Goal: Check status

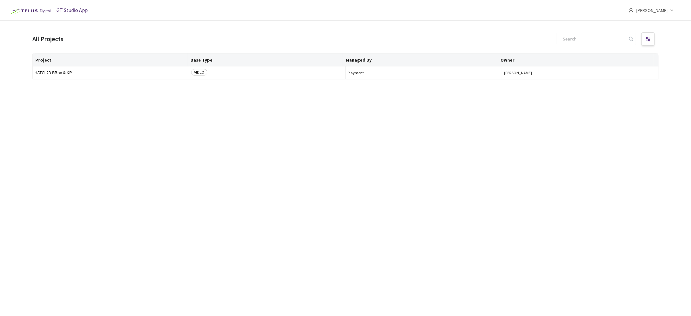
click at [71, 14] on div "GT Studio App" at bounding box center [48, 10] width 80 height 21
click at [58, 68] on td "HATCI 2D BBox & KP" at bounding box center [111, 72] width 156 height 13
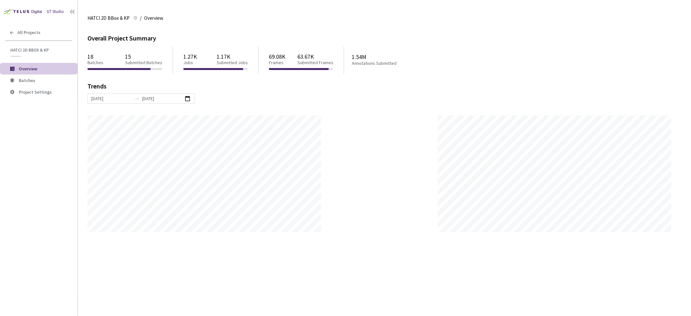
scroll to position [316, 691]
click at [31, 82] on span "Batches" at bounding box center [27, 80] width 17 height 6
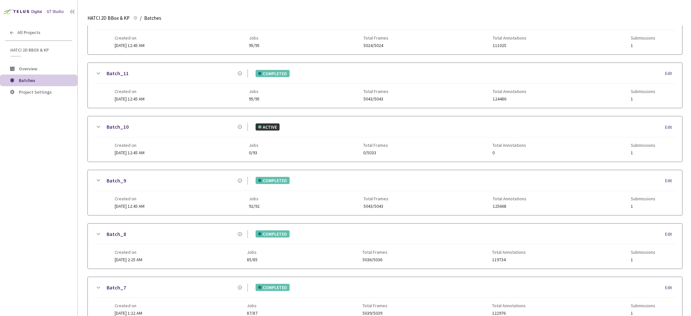
scroll to position [351, 0]
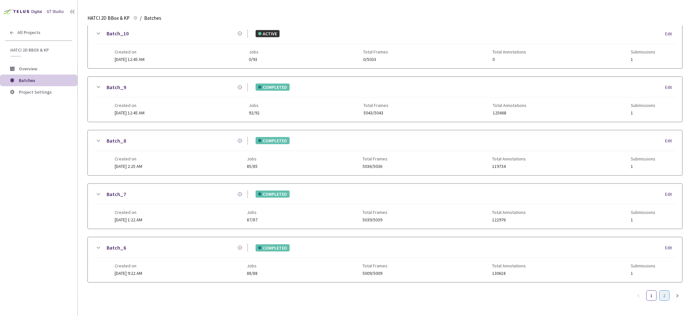
click at [661, 293] on link "2" at bounding box center [664, 295] width 10 height 10
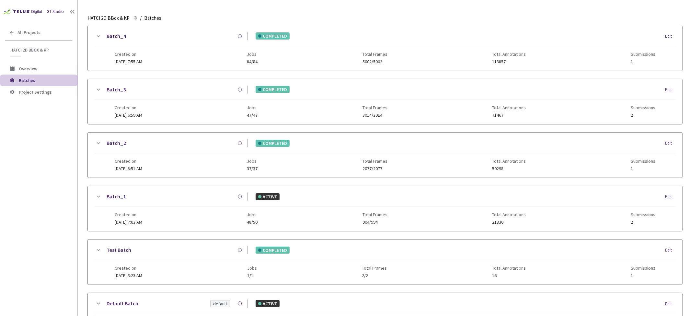
scroll to position [131, 0]
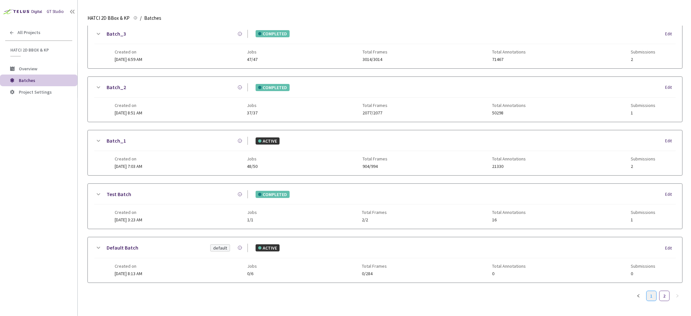
click at [652, 298] on link "1" at bounding box center [651, 296] width 10 height 10
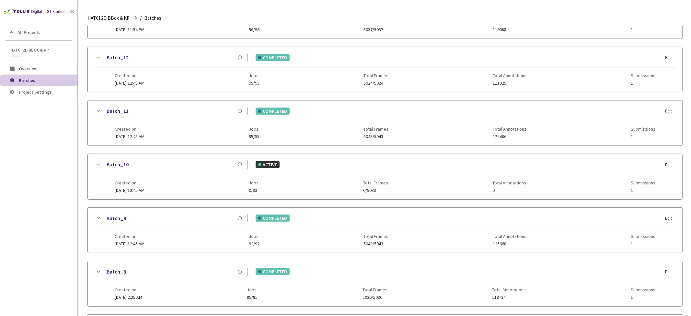
scroll to position [345, 0]
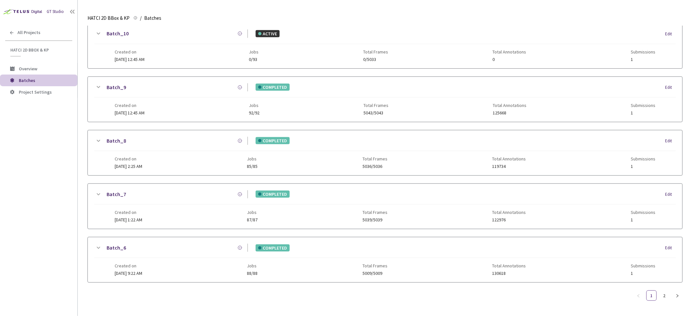
click at [96, 248] on icon at bounding box center [98, 248] width 8 height 8
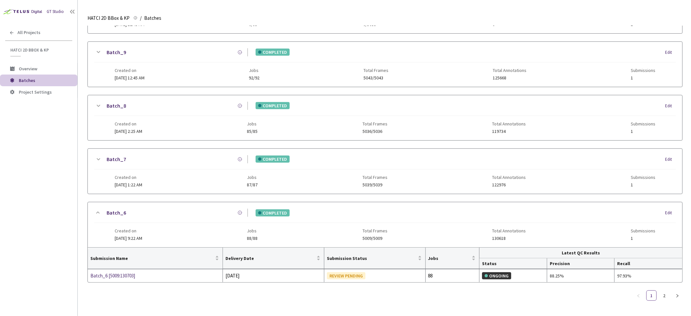
scroll to position [380, 0]
click at [108, 276] on div "Batch_6 [5009:130703]" at bounding box center [124, 276] width 69 height 8
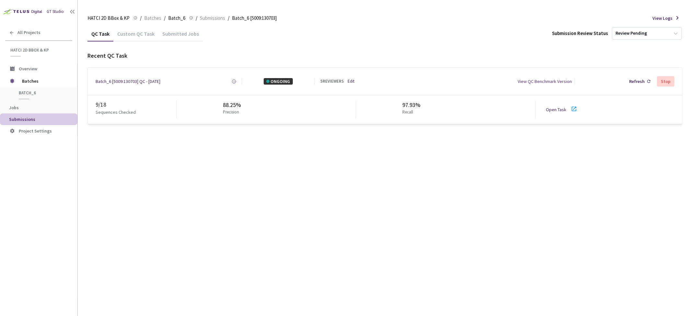
click at [170, 33] on div "Submitted Jobs" at bounding box center [180, 35] width 44 height 11
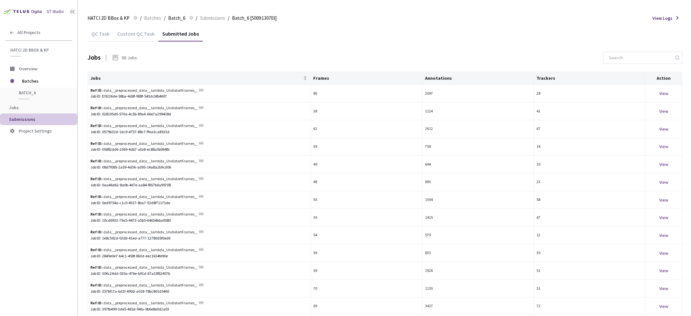
click at [143, 33] on div "Custom QC Task" at bounding box center [135, 35] width 45 height 11
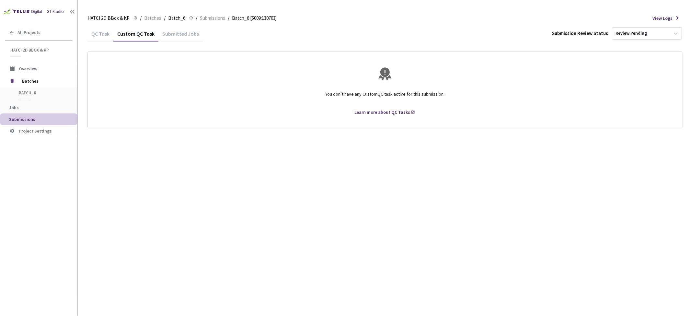
click at [102, 35] on div "QC Task" at bounding box center [100, 35] width 26 height 11
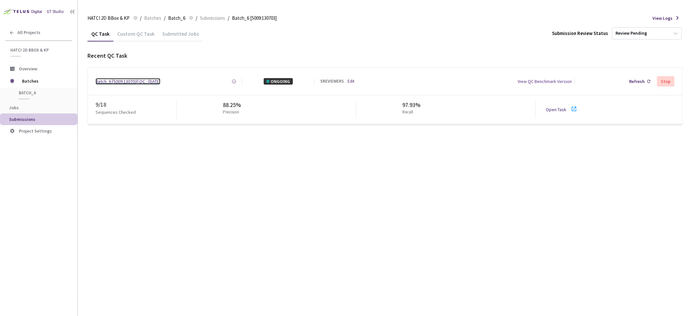
click at [145, 79] on div "Batch_6 [5009:130703] QC - [DATE]" at bounding box center [128, 81] width 65 height 6
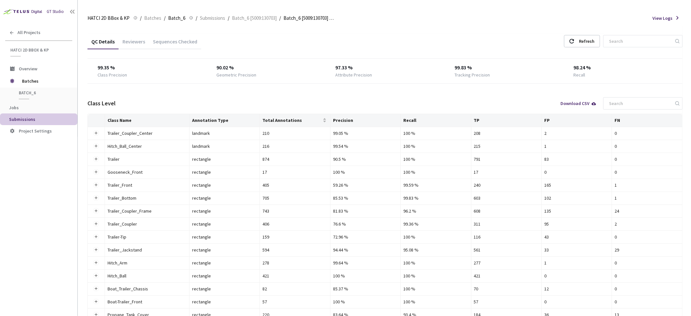
click at [133, 41] on div "Reviewers" at bounding box center [133, 43] width 30 height 11
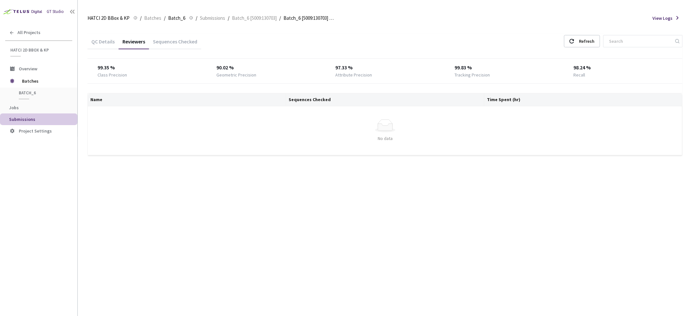
click at [160, 40] on div "Sequences Checked" at bounding box center [175, 43] width 52 height 11
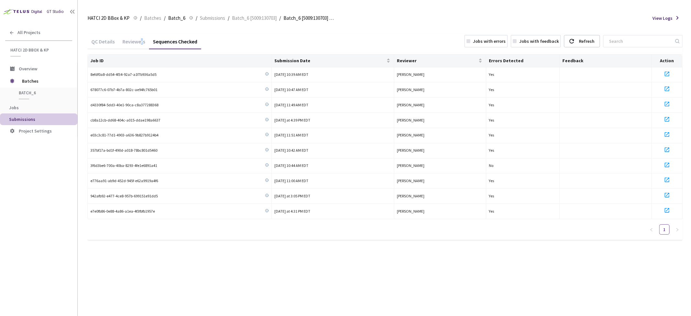
click at [140, 38] on div "Reviewers" at bounding box center [133, 43] width 30 height 11
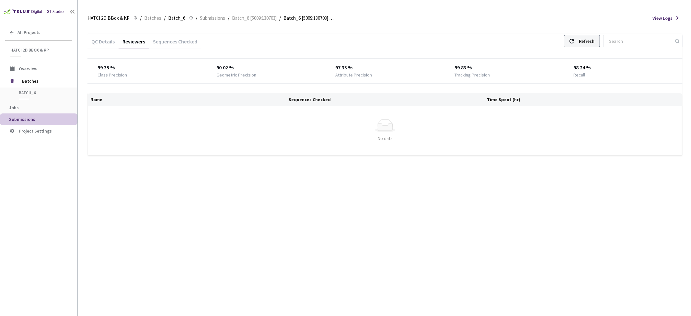
click at [587, 43] on div "Refresh" at bounding box center [587, 41] width 16 height 12
click at [179, 39] on div "Sequences Checked" at bounding box center [175, 43] width 52 height 11
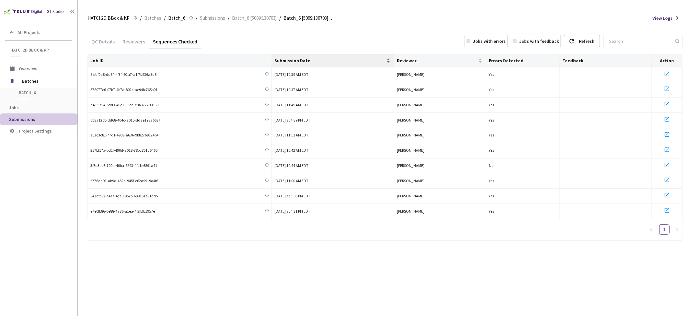
click at [281, 58] on span "Submission Date" at bounding box center [329, 60] width 111 height 5
